Goal: Task Accomplishment & Management: Use online tool/utility

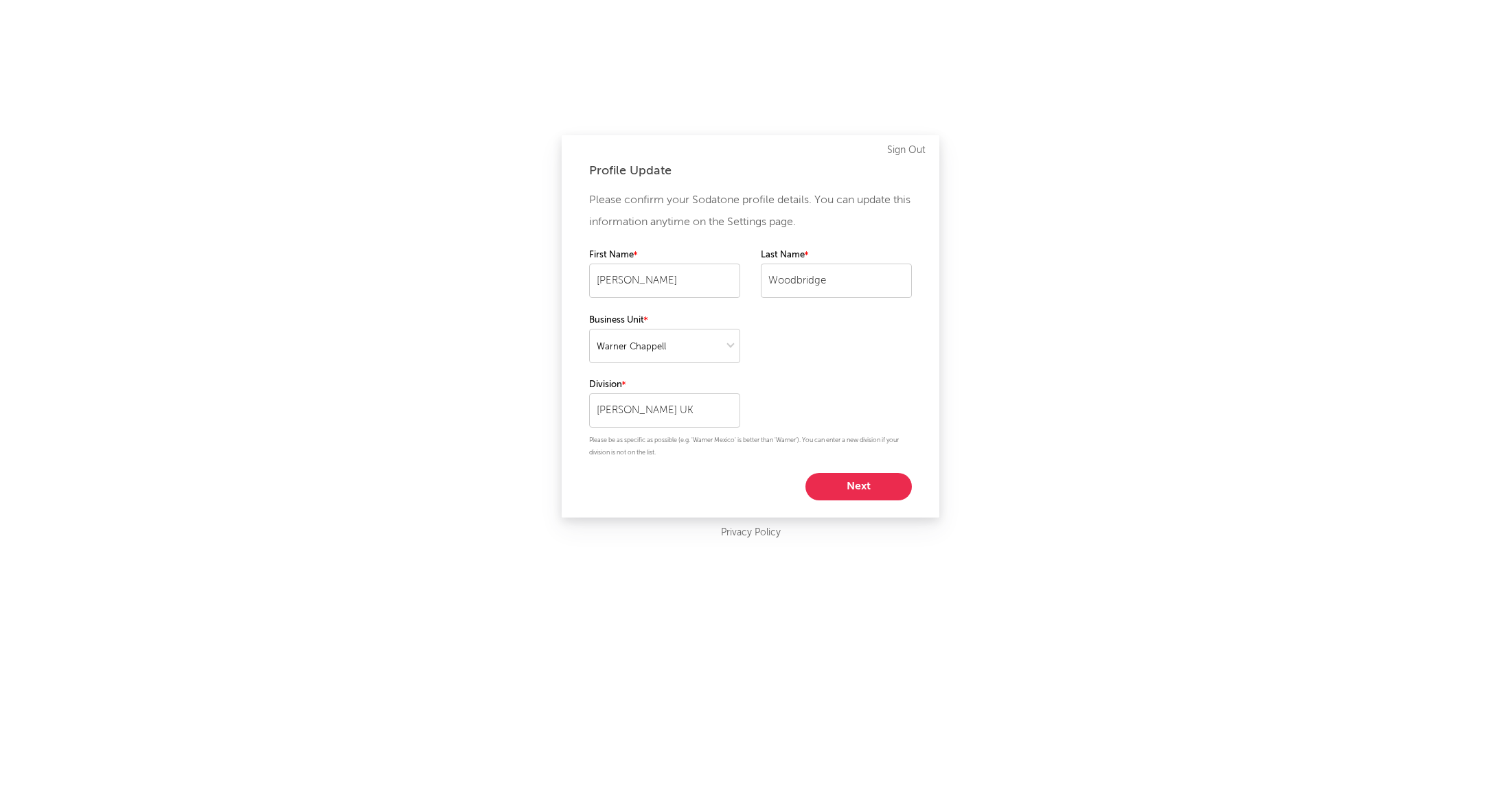
select select "warner_chappell"
click at [876, 489] on button "Next" at bounding box center [859, 486] width 106 height 27
select select "manager"
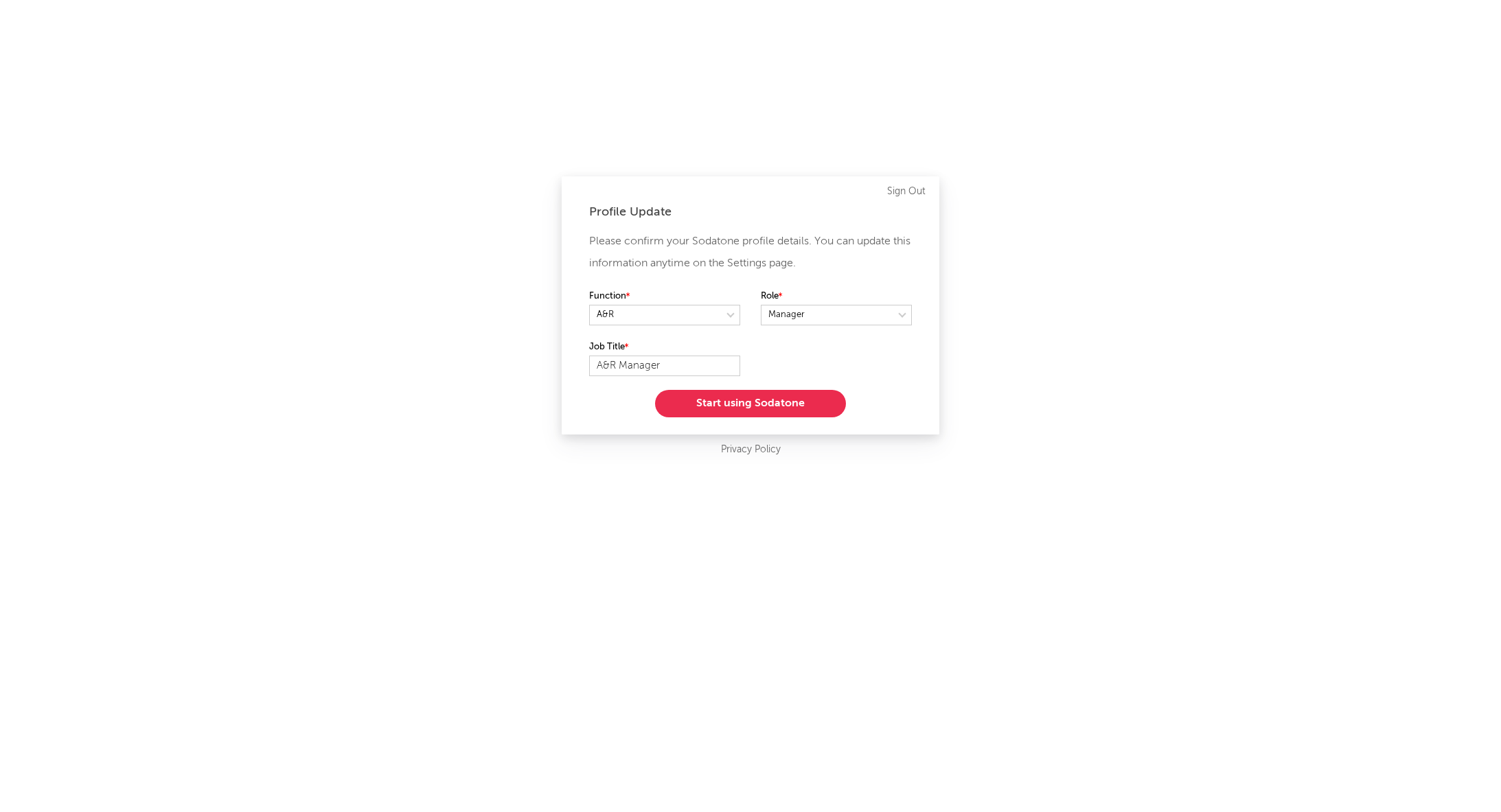
click at [801, 403] on button "Start using Sodatone" at bounding box center [750, 403] width 191 height 27
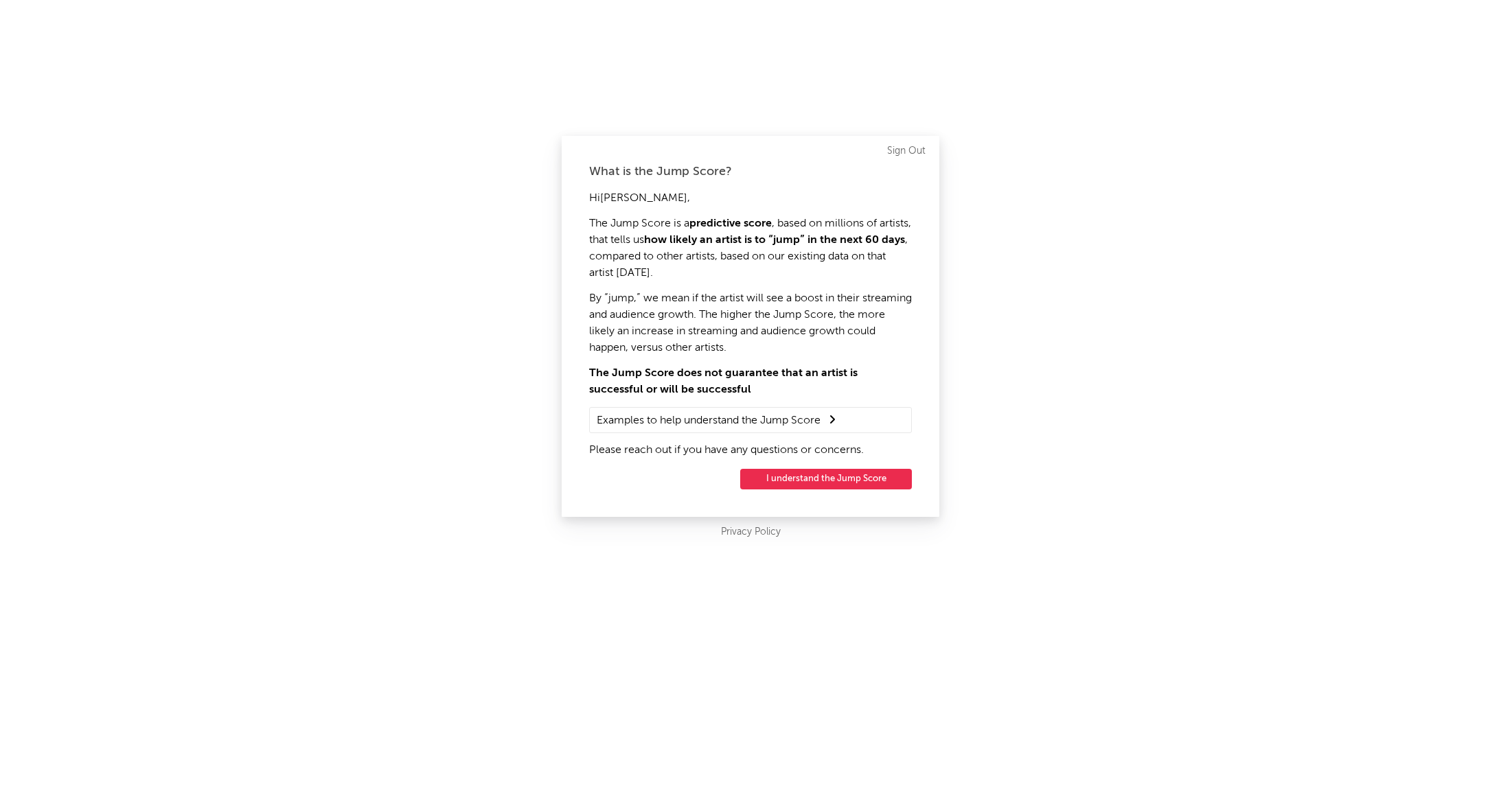
click at [830, 479] on button "I understand the Jump Score" at bounding box center [825, 479] width 171 height 20
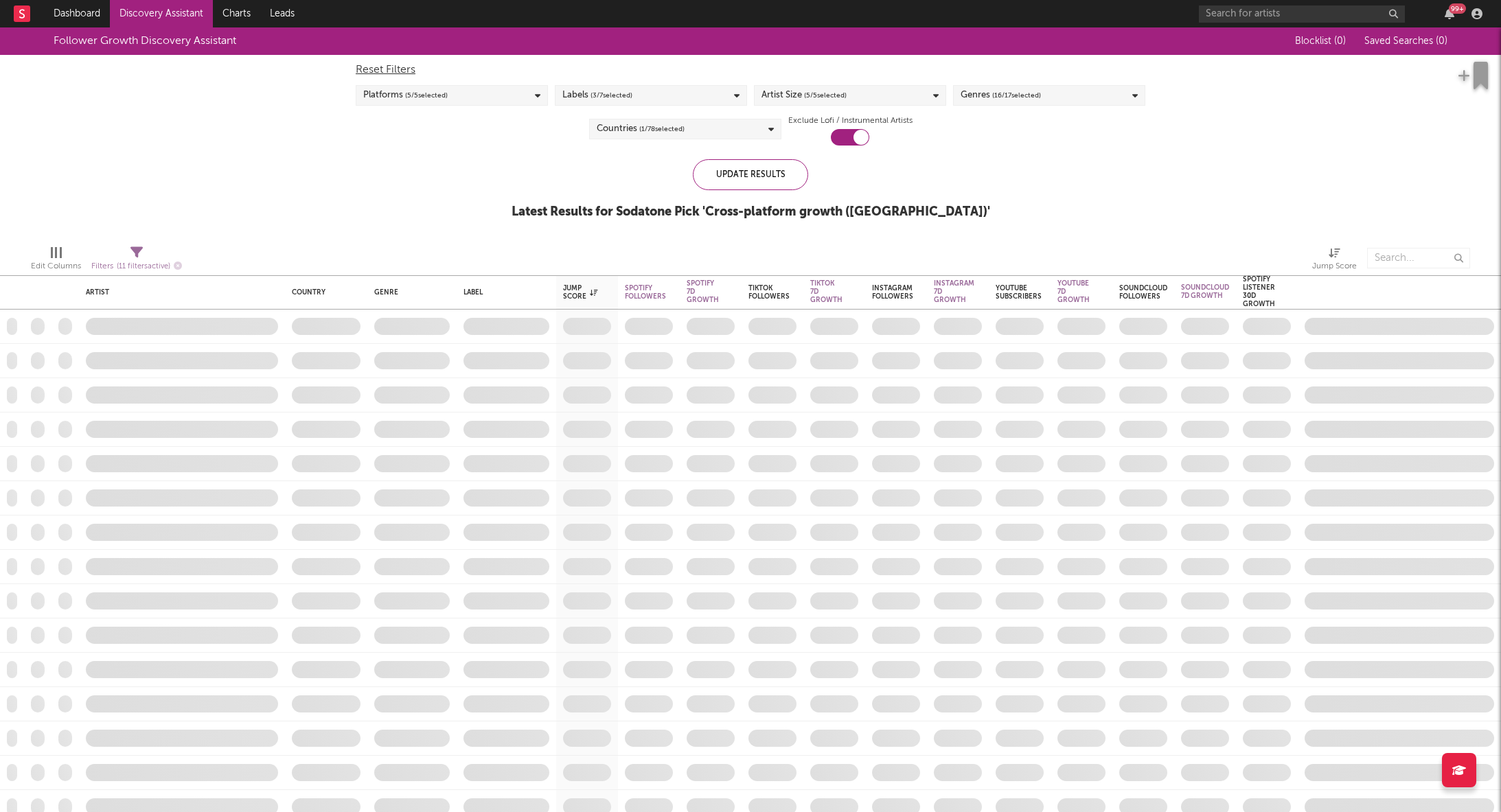
checkbox input "true"
